Goal: Transaction & Acquisition: Purchase product/service

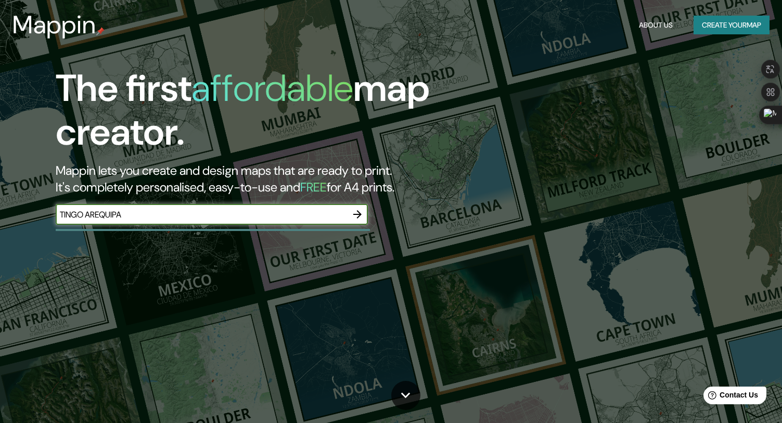
type input "TINGO AREQUIPA"
click at [360, 214] on button "button" at bounding box center [357, 214] width 21 height 21
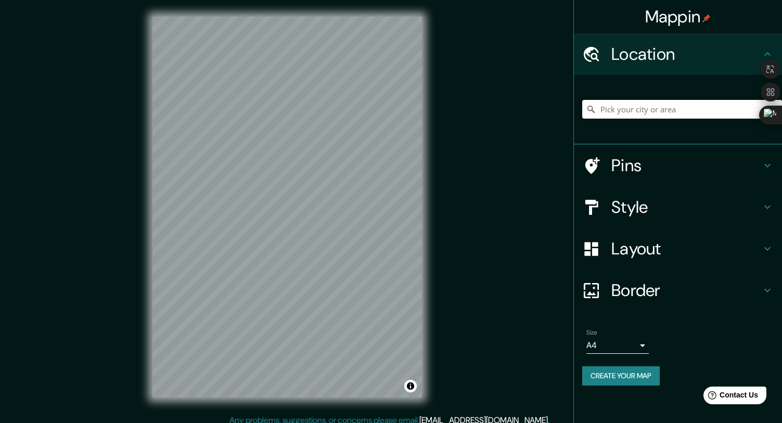
click at [617, 109] on input "Pick your city or area" at bounding box center [682, 109] width 200 height 19
click at [626, 105] on input "Calle Tingo, [GEOGRAPHIC_DATA], [GEOGRAPHIC_DATA], [GEOGRAPHIC_DATA]" at bounding box center [682, 109] width 200 height 19
paste input "[GEOGRAPHIC_DATA]"
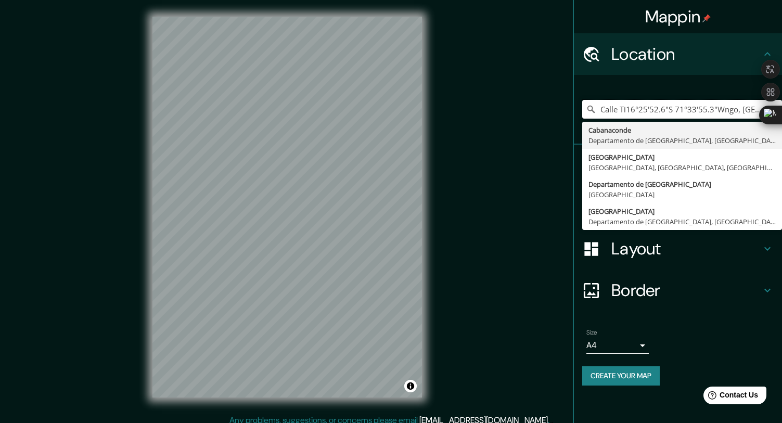
click at [656, 108] on input "Calle Ti16°25'52.6"S 71°33'55.3"Wngo, [GEOGRAPHIC_DATA], [GEOGRAPHIC_DATA], [GE…" at bounding box center [682, 109] width 200 height 19
paste input "[GEOGRAPHIC_DATA]"
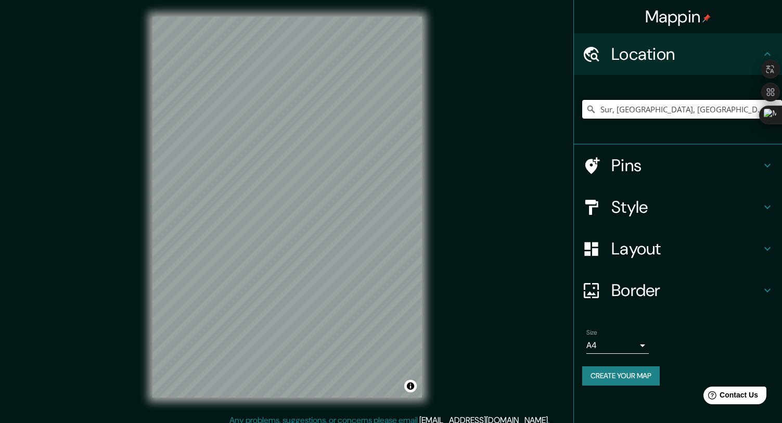
type input "Sur, [GEOGRAPHIC_DATA], [GEOGRAPHIC_DATA] 1390000, [GEOGRAPHIC_DATA]"
